Goal: Download file/media

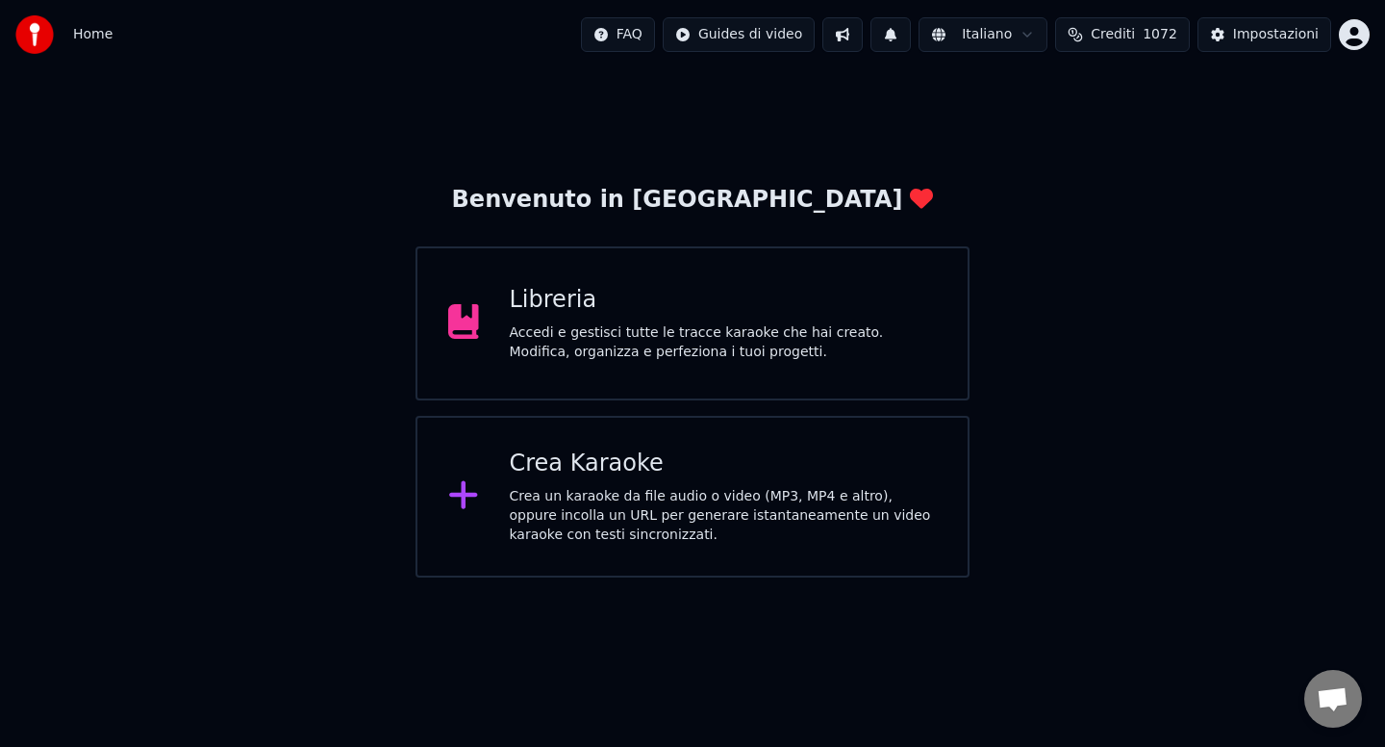
click at [635, 317] on div "Libreria Accedi e gestisci tutte le tracce karaoke che hai creato. Modifica, or…" at bounding box center [724, 323] width 428 height 77
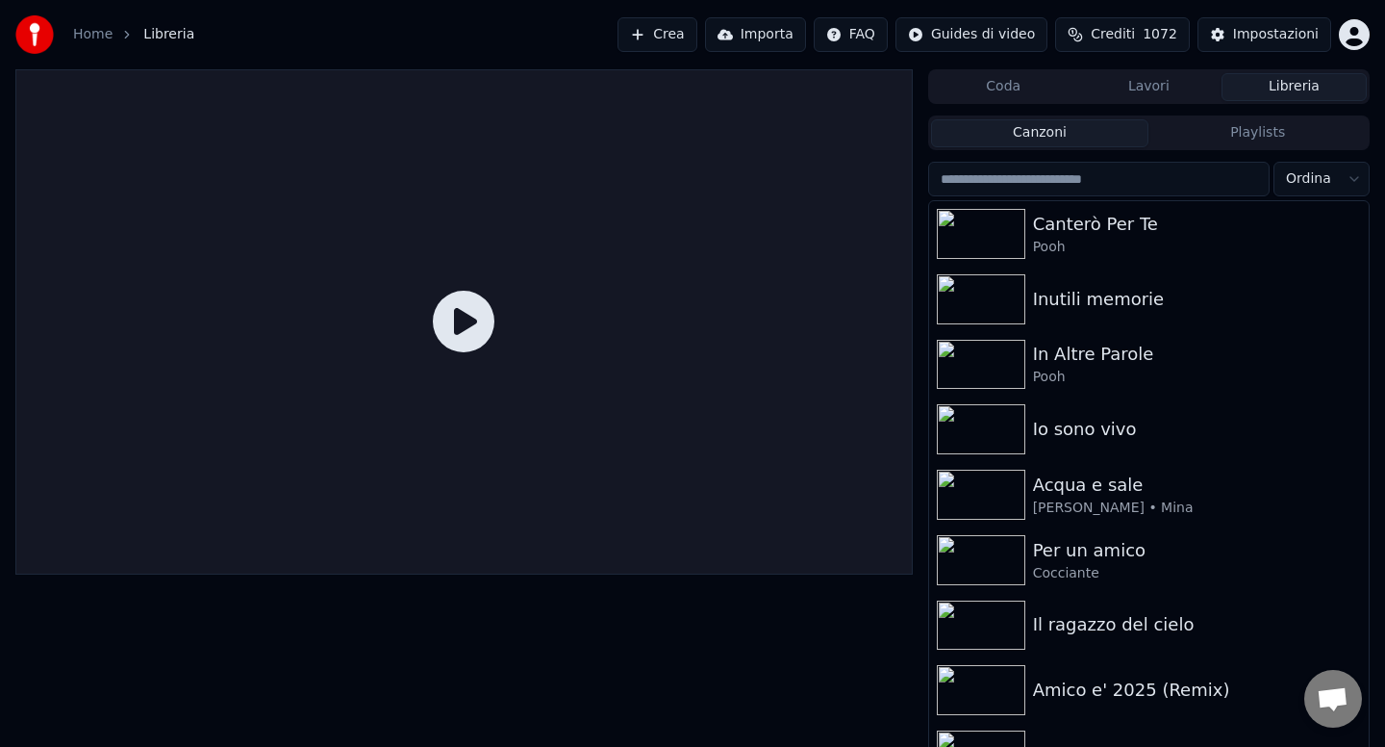
click at [1097, 173] on input "search" at bounding box center [1099, 179] width 342 height 35
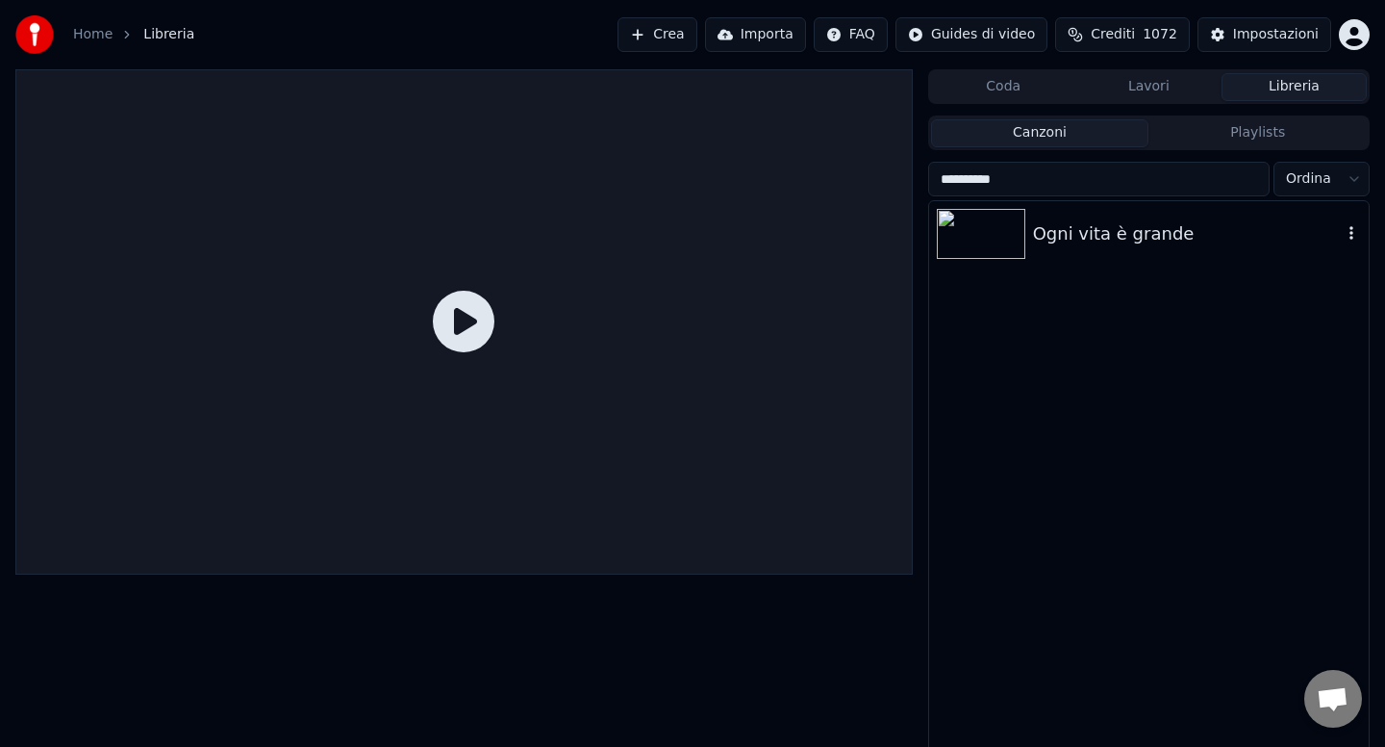
type input "*********"
click at [1132, 234] on div "Ogni vita è grande" at bounding box center [1187, 233] width 309 height 27
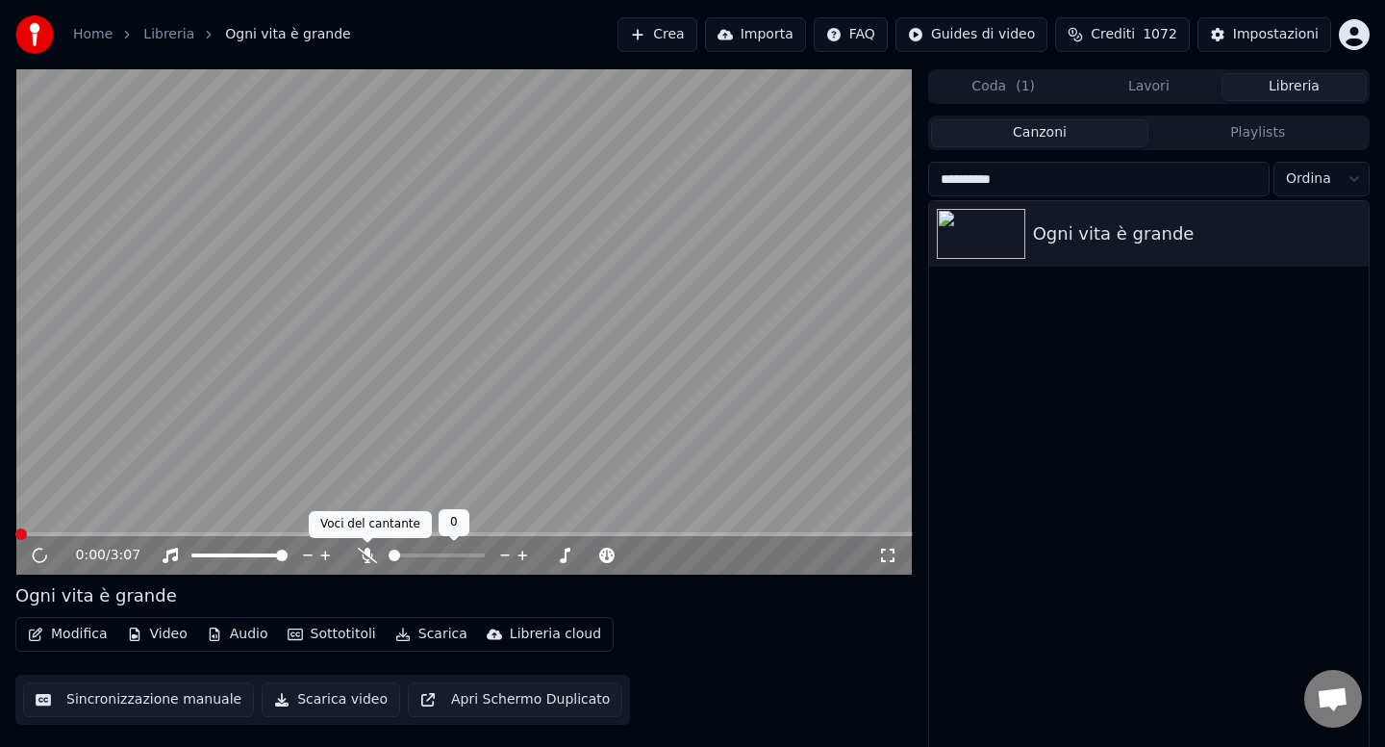
click at [364, 556] on icon at bounding box center [367, 554] width 19 height 15
click at [231, 534] on span at bounding box center [464, 534] width 898 height 4
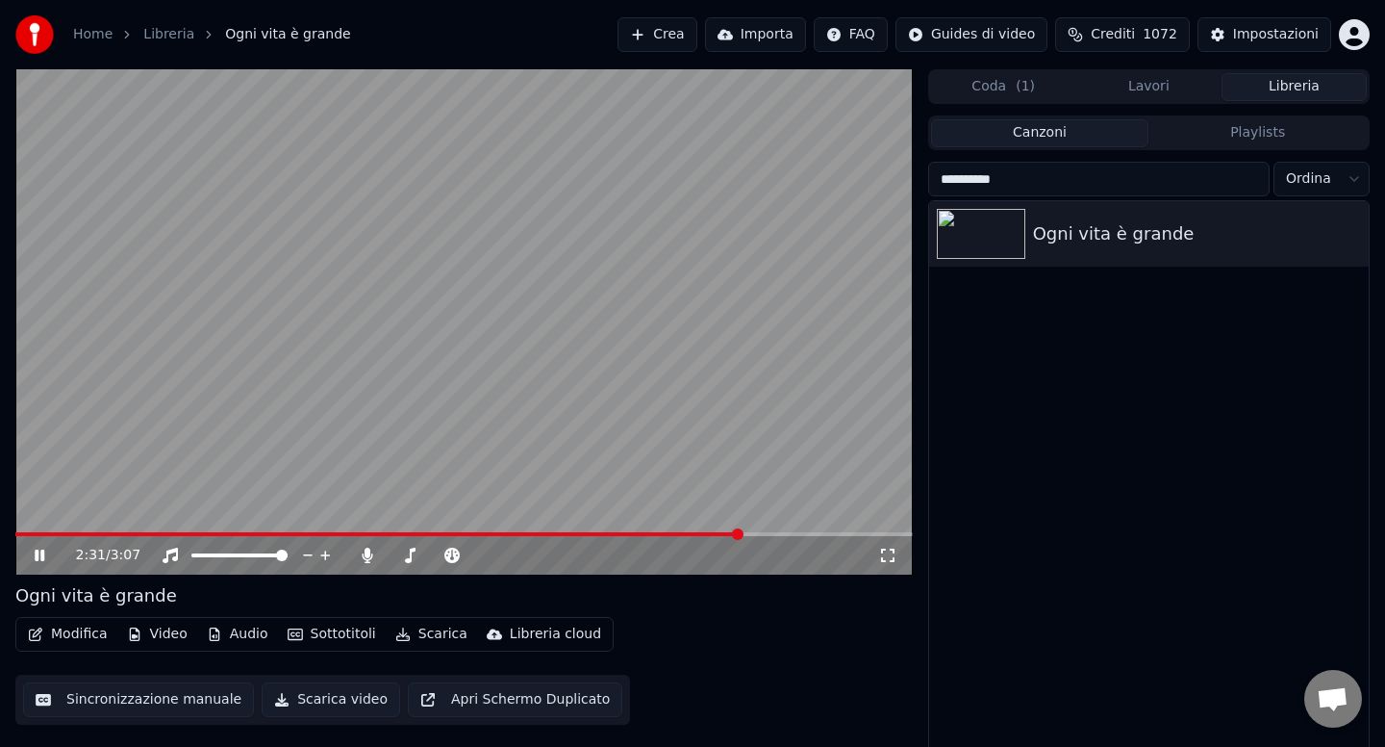
click at [417, 634] on button "Scarica" at bounding box center [432, 633] width 88 height 27
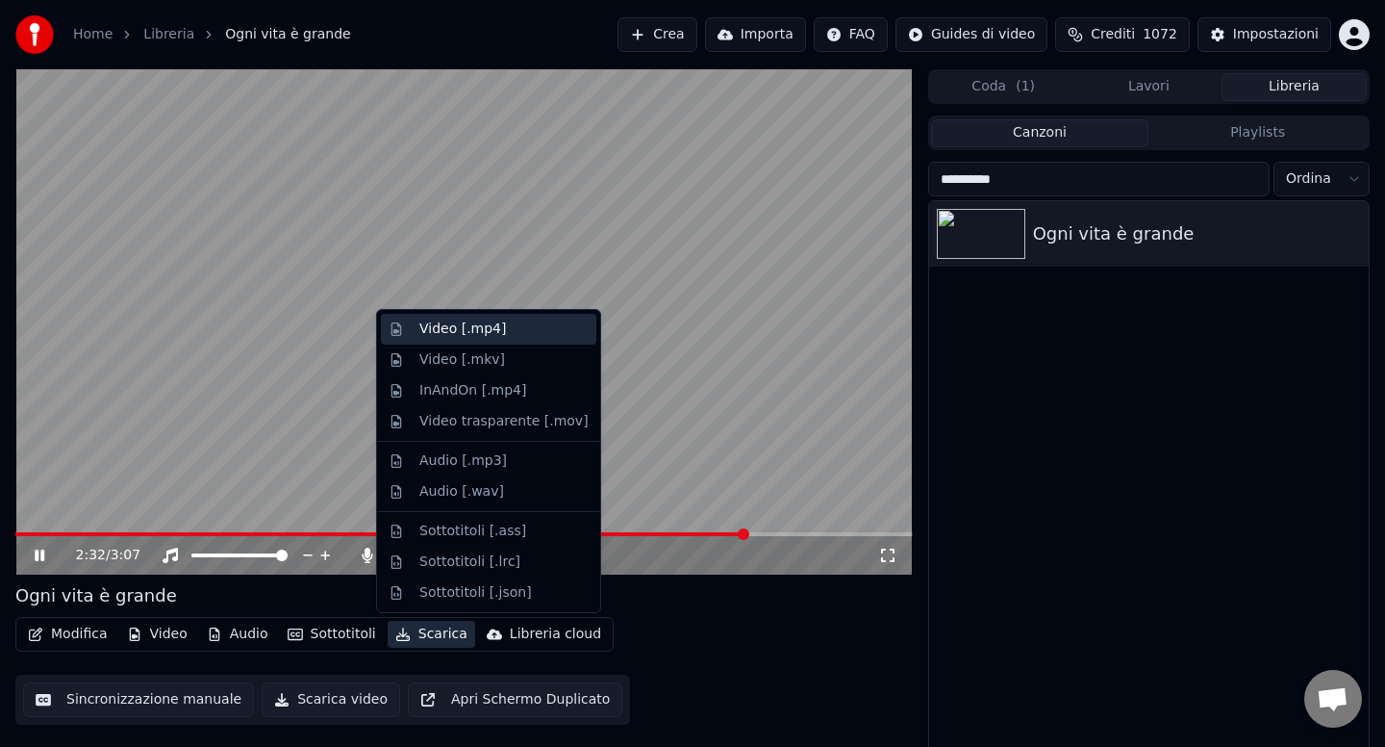
click at [468, 328] on div "Video [.mp4]" at bounding box center [462, 328] width 87 height 19
